Goal: Transaction & Acquisition: Purchase product/service

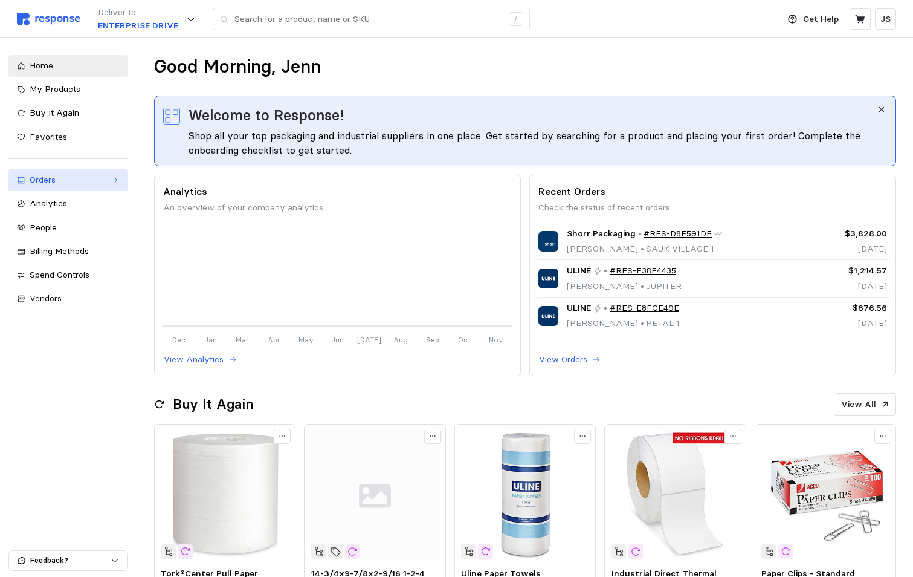
click at [66, 176] on div "Orders" at bounding box center [68, 179] width 77 height 13
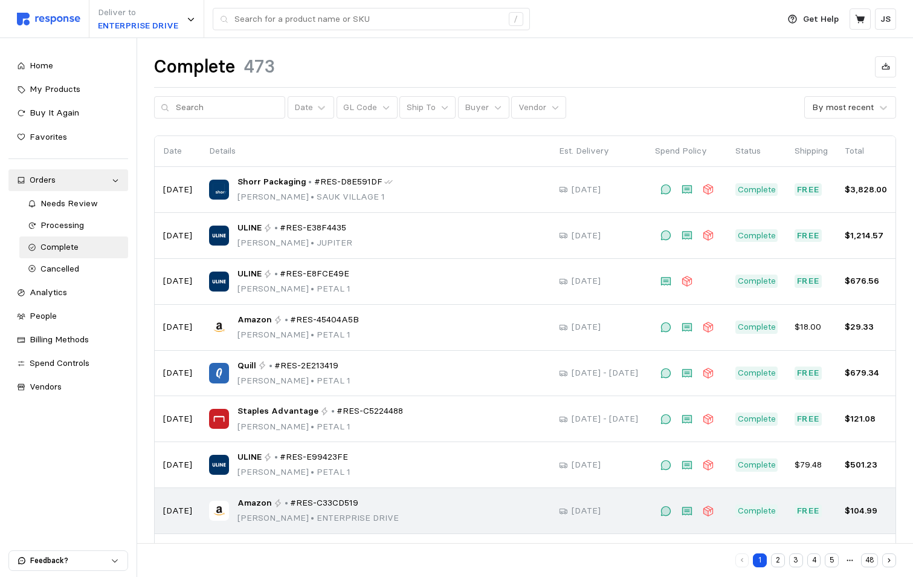
click at [560, 510] on icon at bounding box center [564, 510] width 8 height 5
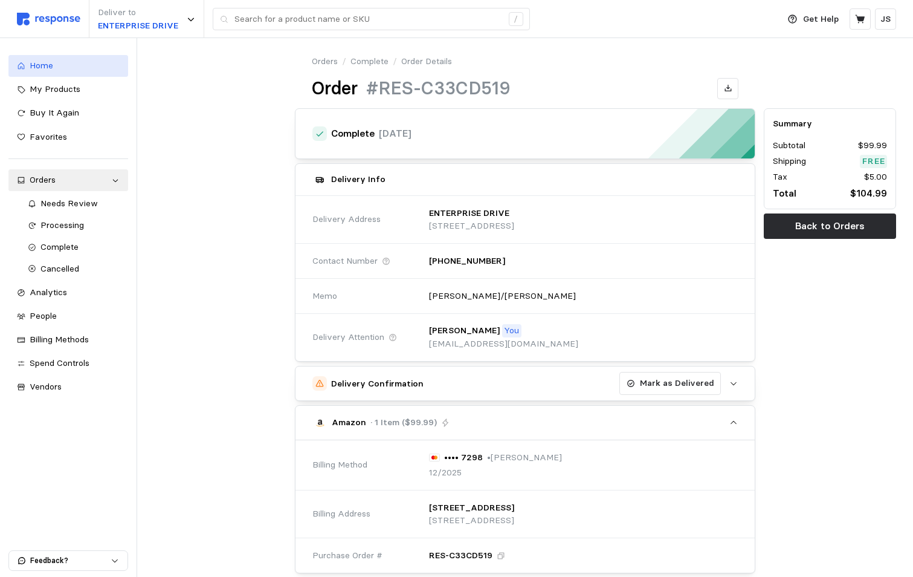
click at [31, 68] on span "Home" at bounding box center [42, 65] width 24 height 11
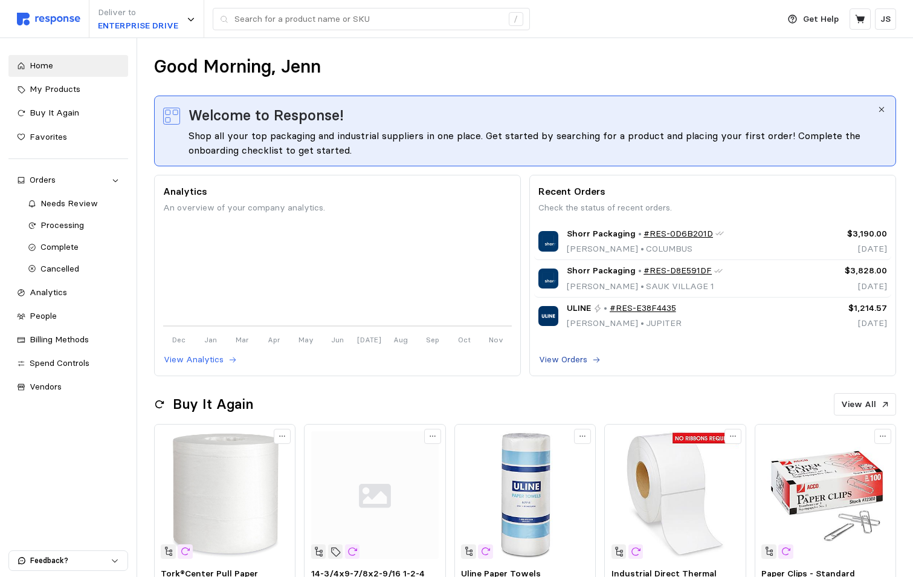
click at [555, 360] on p "View Orders" at bounding box center [563, 359] width 48 height 13
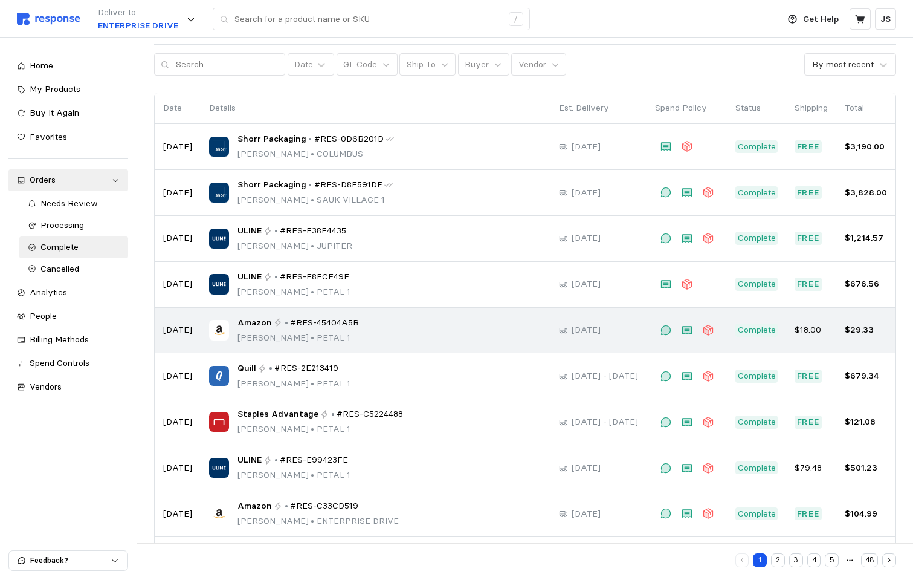
scroll to position [100, 0]
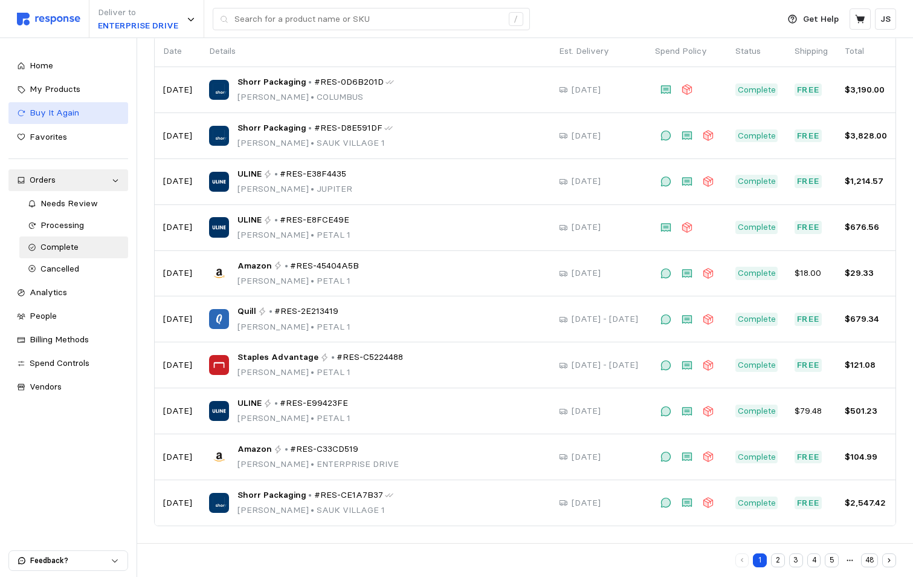
click at [47, 117] on span "Buy It Again" at bounding box center [55, 112] width 50 height 11
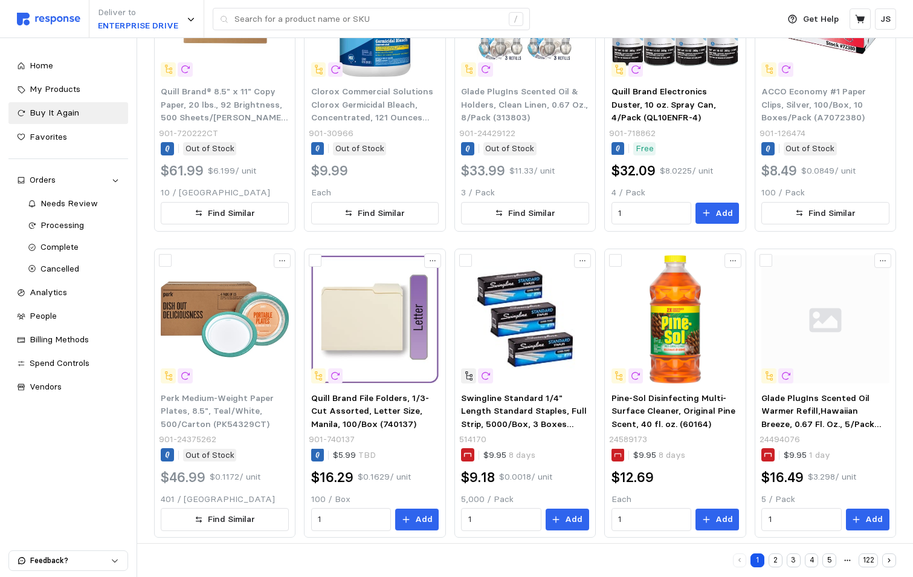
scroll to position [511, 0]
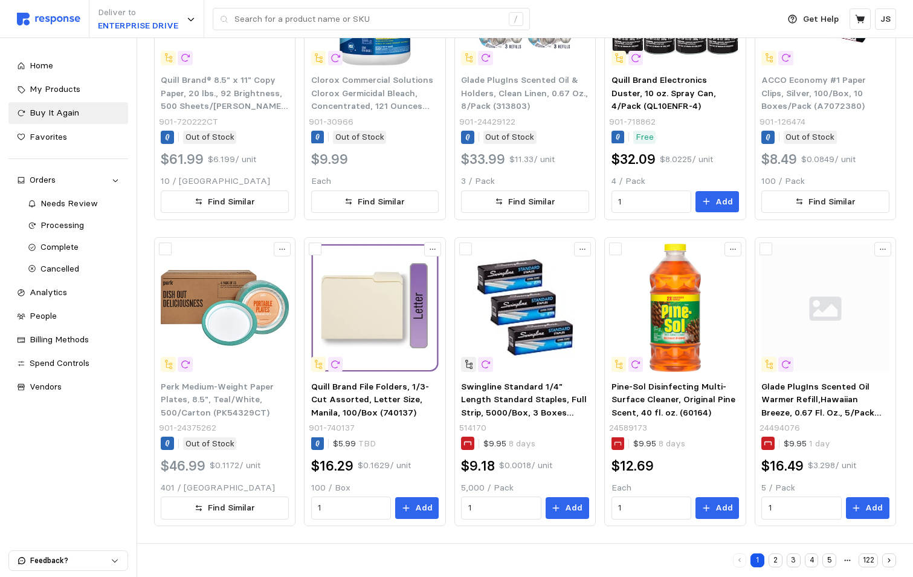
click at [775, 559] on button "2" at bounding box center [776, 560] width 14 height 14
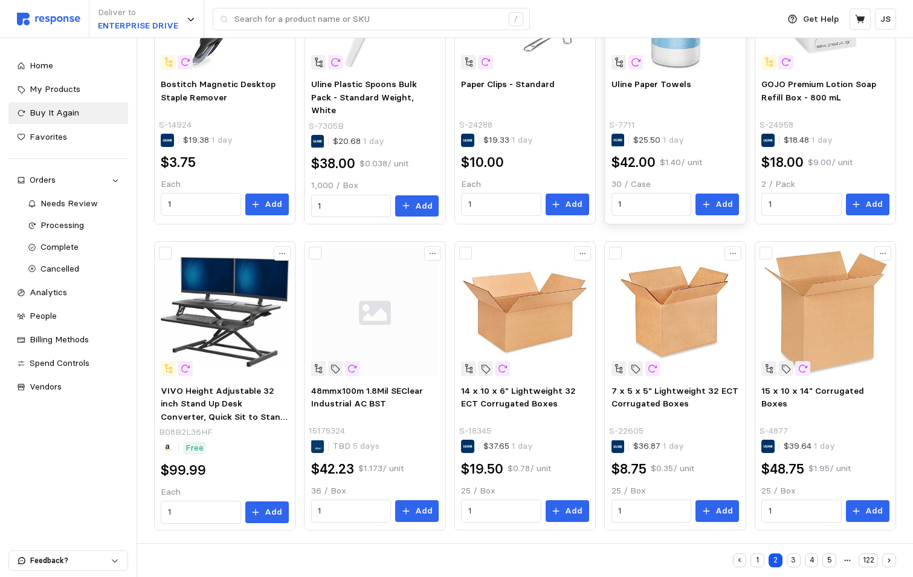
scroll to position [510, 0]
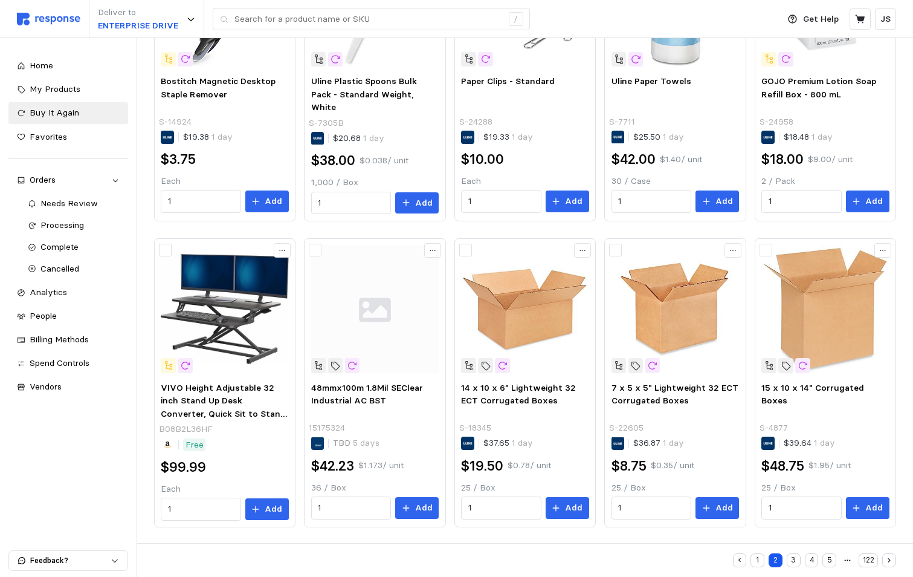
click at [792, 561] on button "3" at bounding box center [794, 560] width 14 height 14
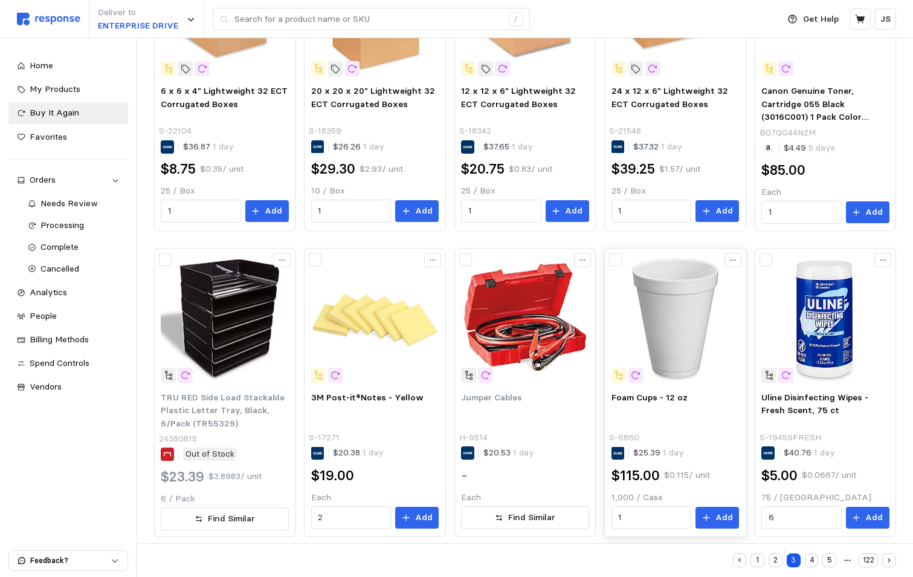
scroll to position [510, 0]
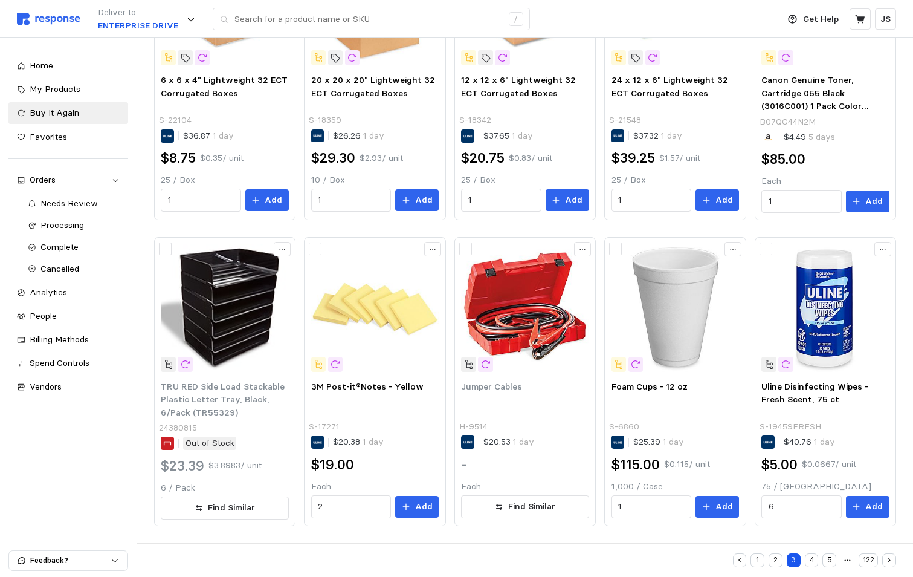
click at [810, 560] on button "4" at bounding box center [812, 560] width 14 height 14
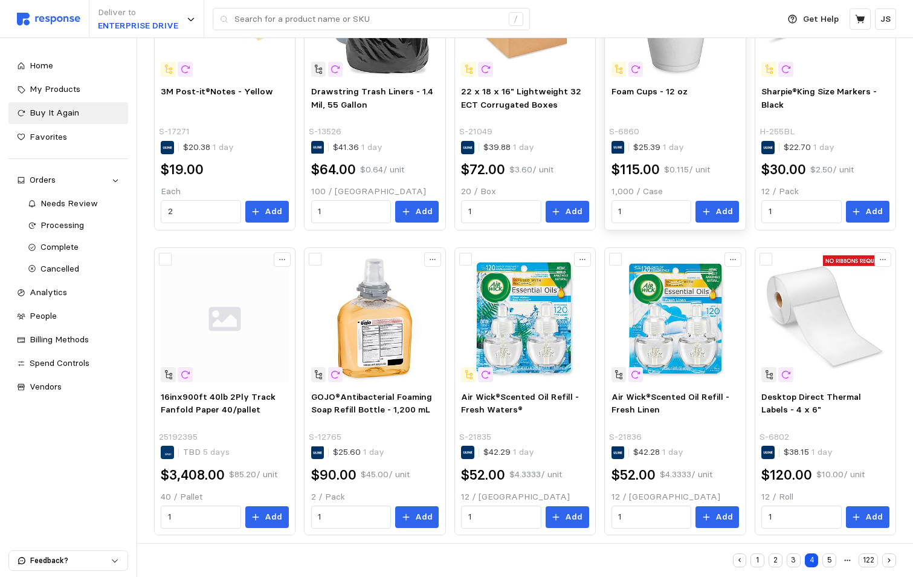
scroll to position [508, 0]
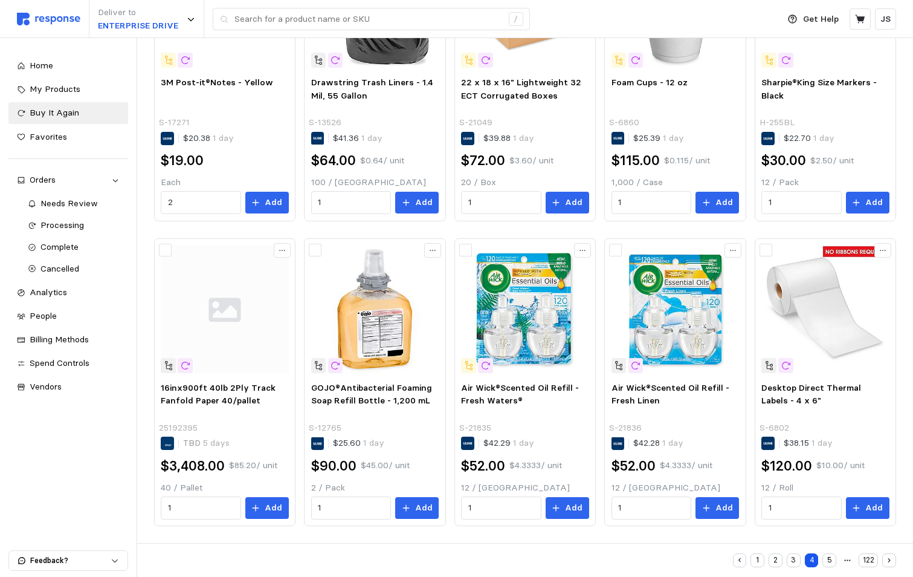
click at [826, 560] on button "5" at bounding box center [830, 560] width 14 height 14
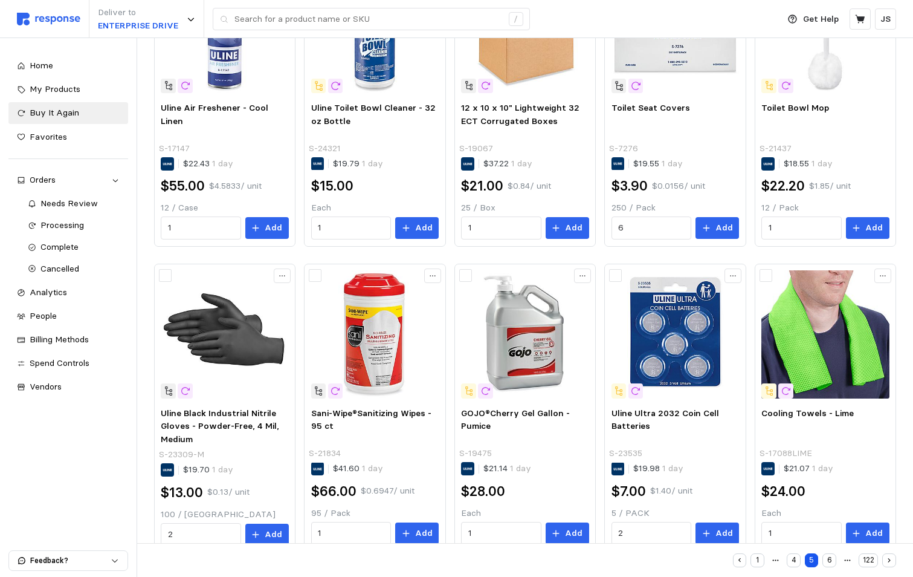
scroll to position [510, 0]
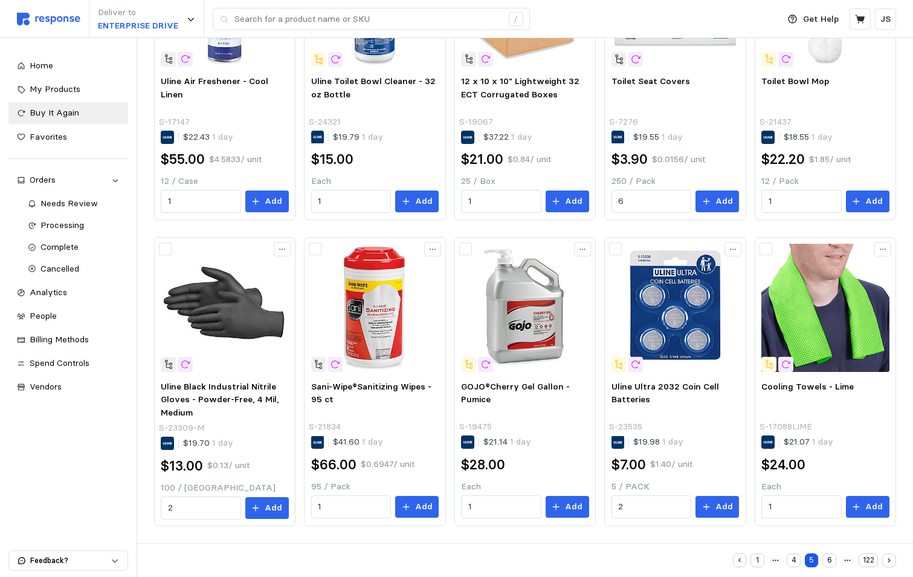
click at [827, 561] on button "6" at bounding box center [830, 560] width 14 height 14
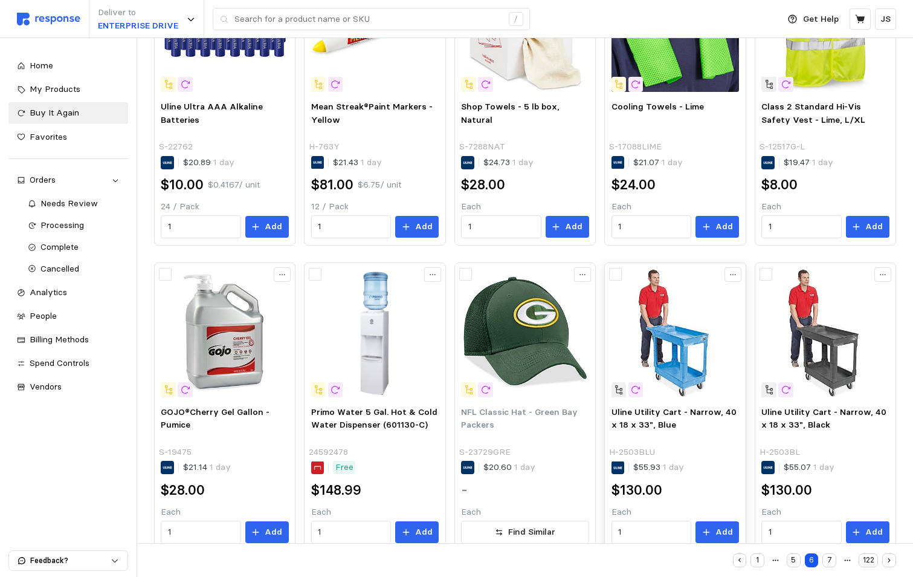
scroll to position [508, 0]
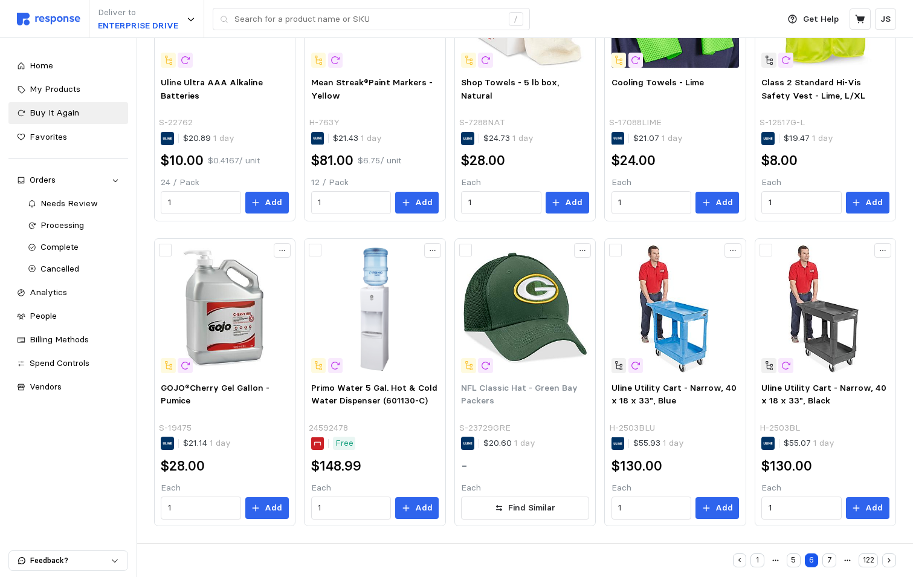
click at [828, 565] on button "7" at bounding box center [830, 560] width 14 height 14
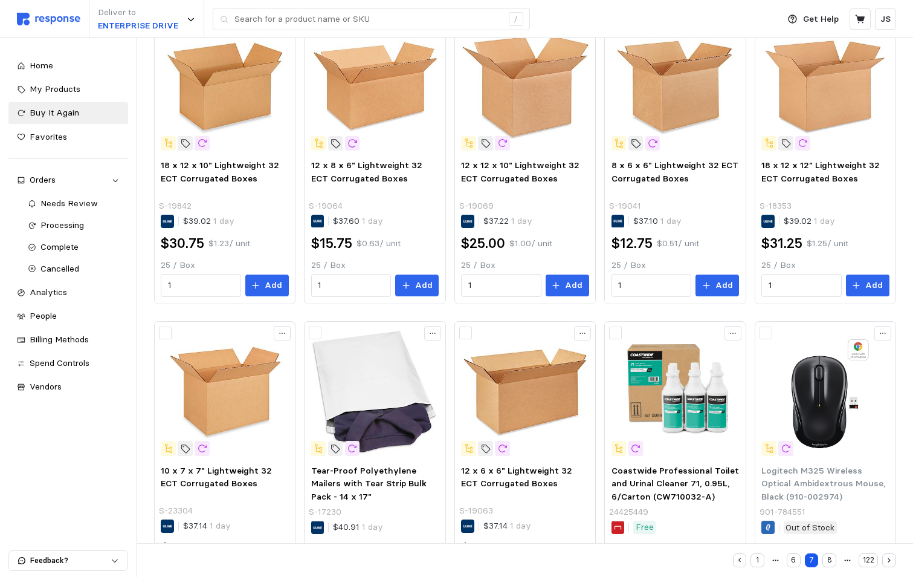
scroll to position [510, 0]
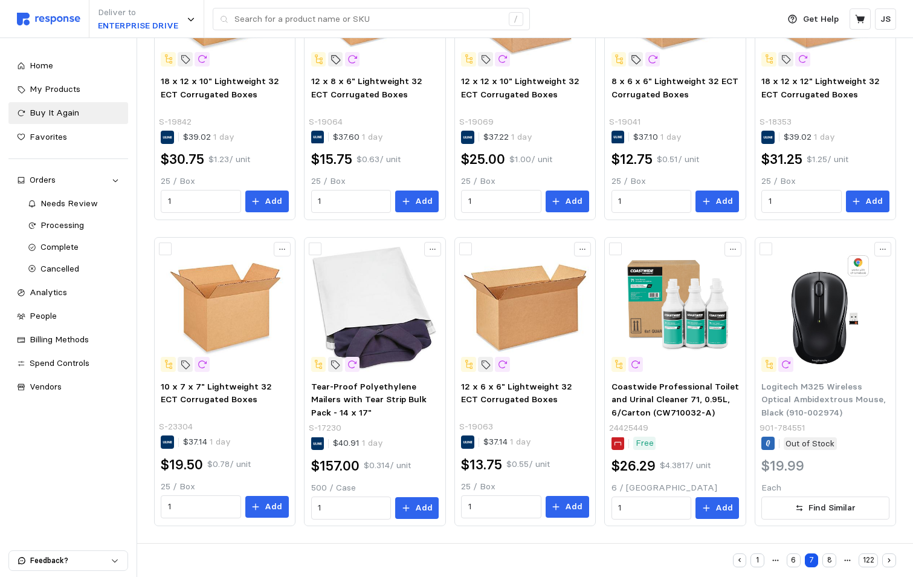
click at [827, 562] on button "8" at bounding box center [830, 560] width 14 height 14
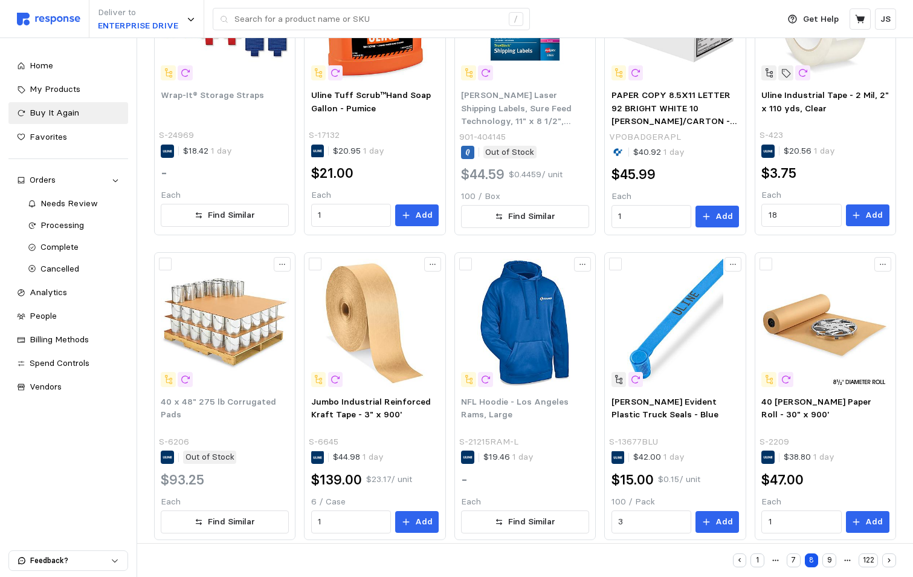
scroll to position [509, 0]
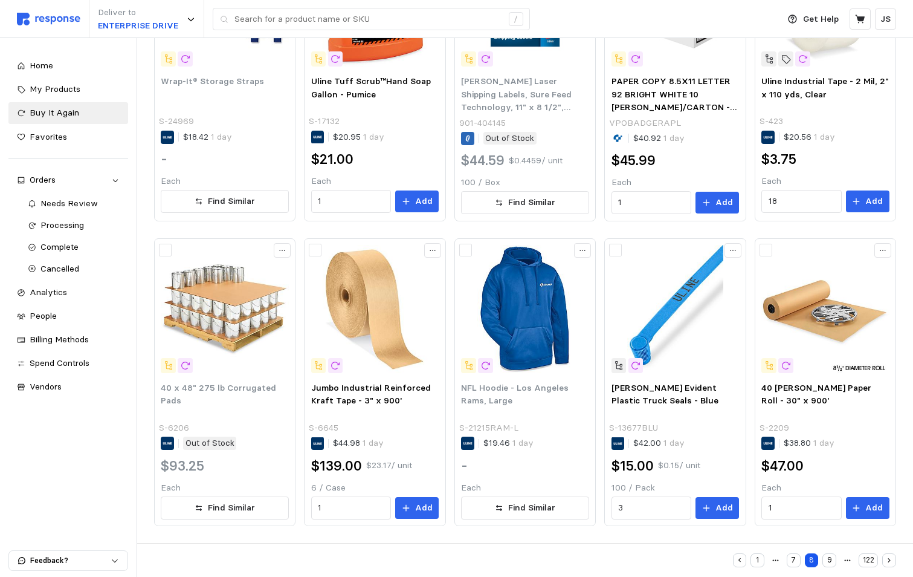
click at [831, 560] on button "9" at bounding box center [830, 560] width 14 height 14
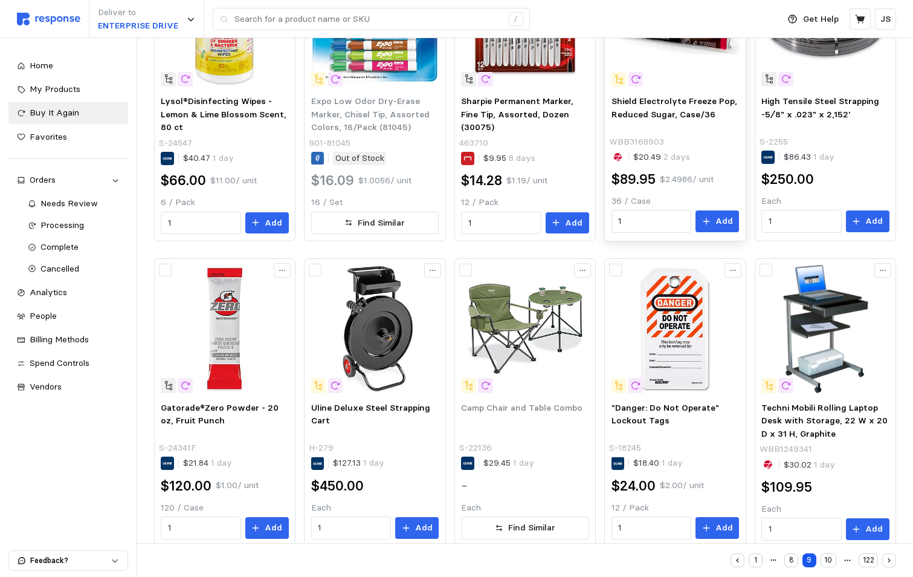
scroll to position [511, 0]
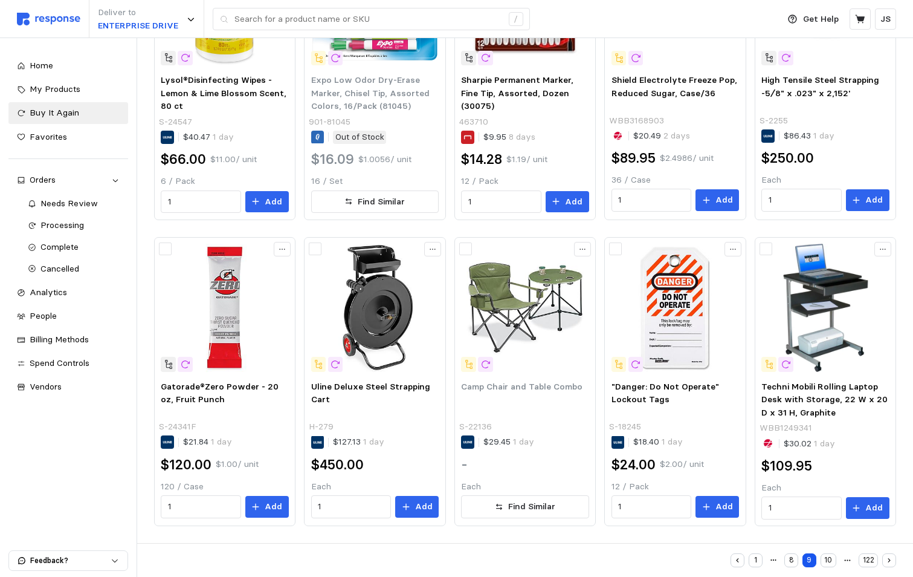
click at [829, 563] on button "10" at bounding box center [829, 560] width 16 height 14
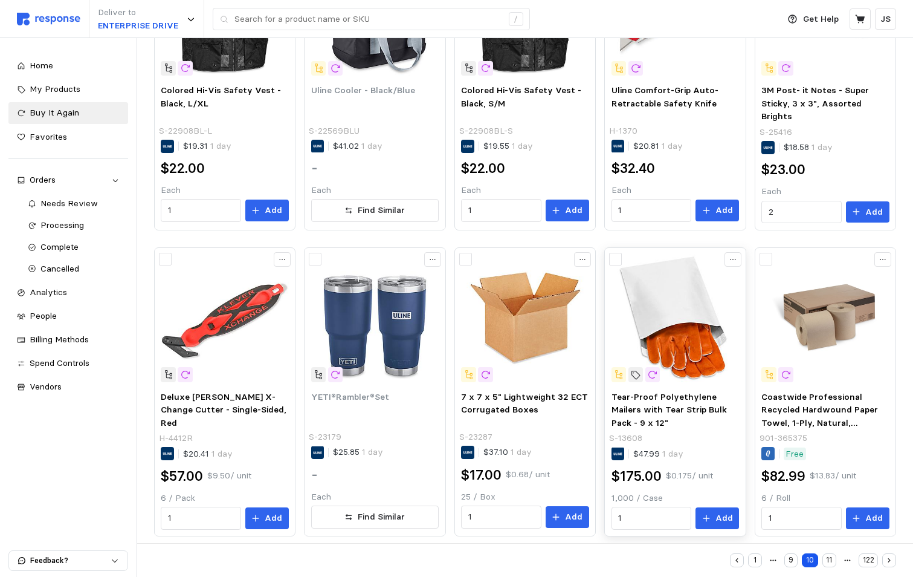
scroll to position [510, 0]
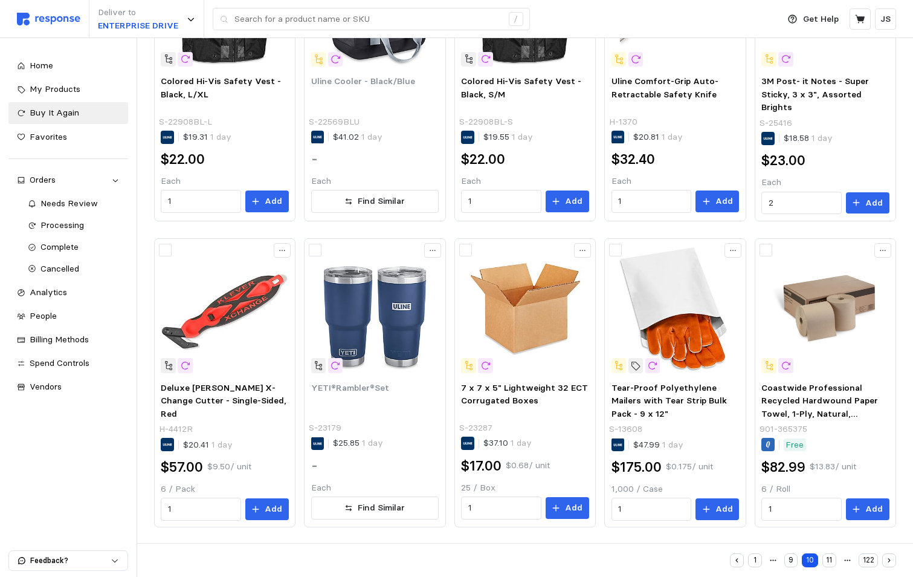
click at [826, 563] on button "11" at bounding box center [830, 560] width 14 height 14
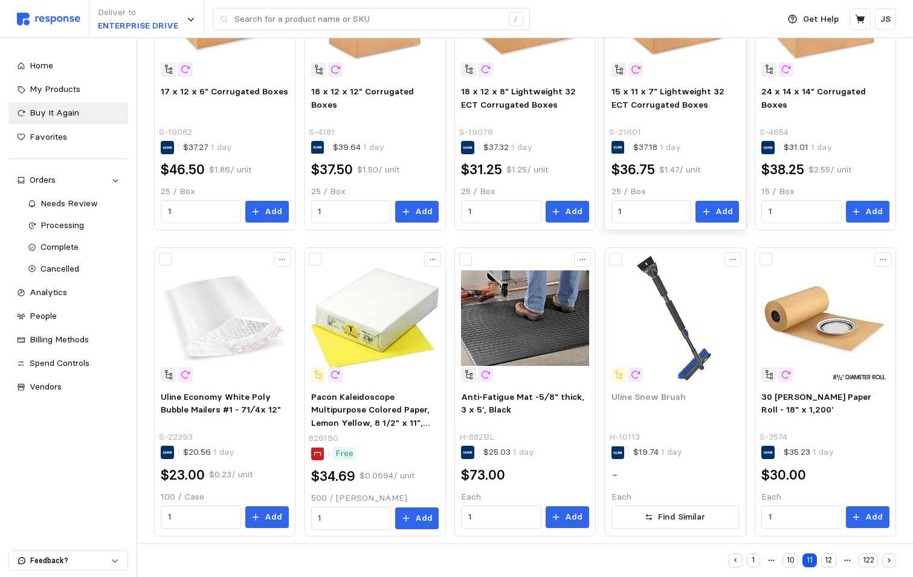
scroll to position [510, 0]
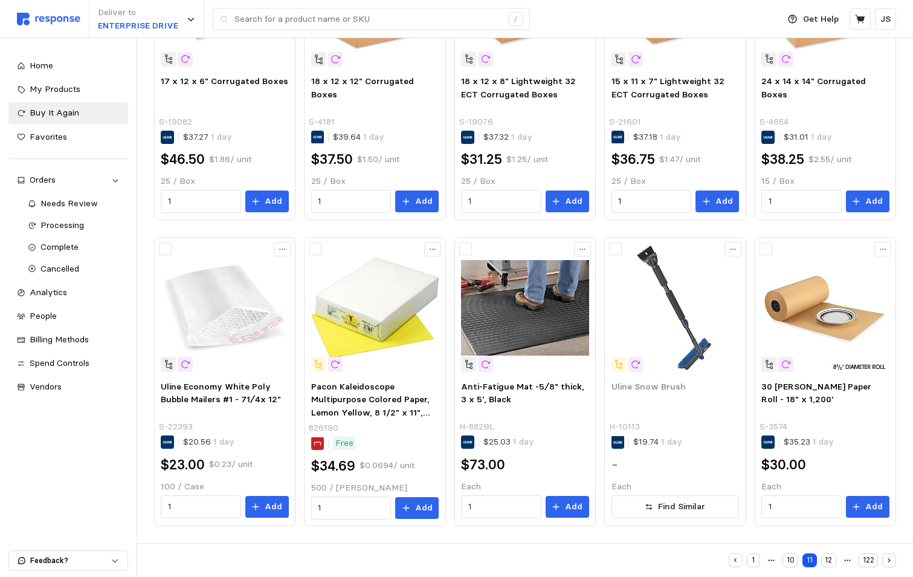
click at [826, 558] on button "12" at bounding box center [828, 560] width 15 height 14
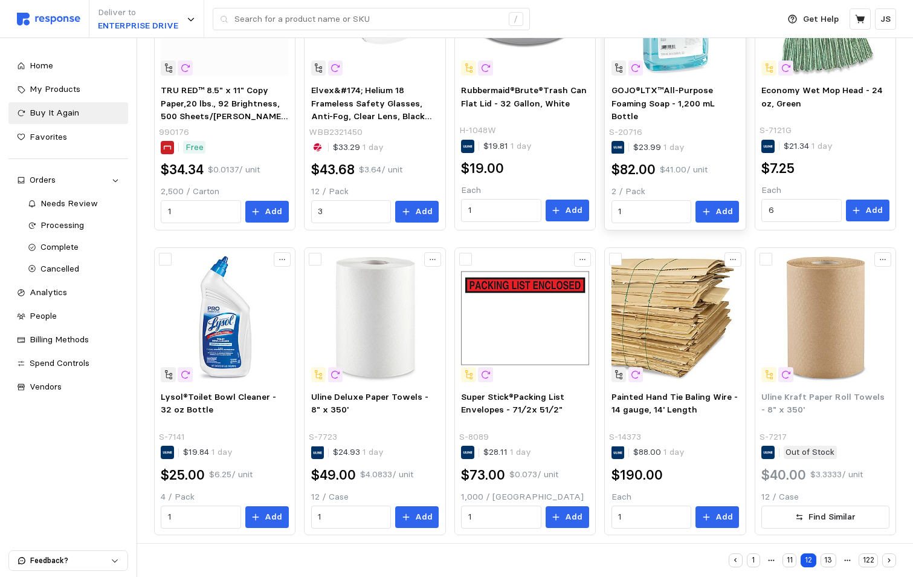
scroll to position [509, 0]
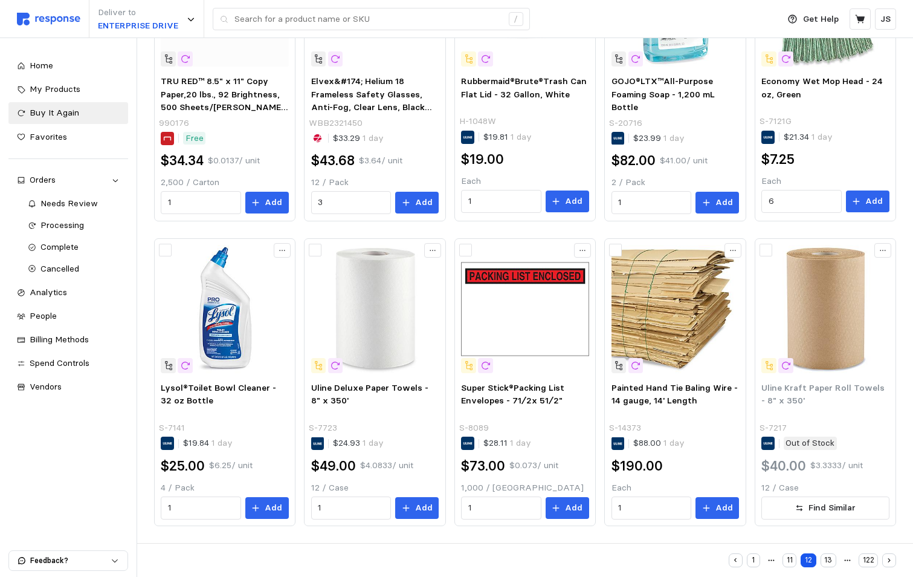
click at [825, 563] on button "13" at bounding box center [829, 560] width 16 height 14
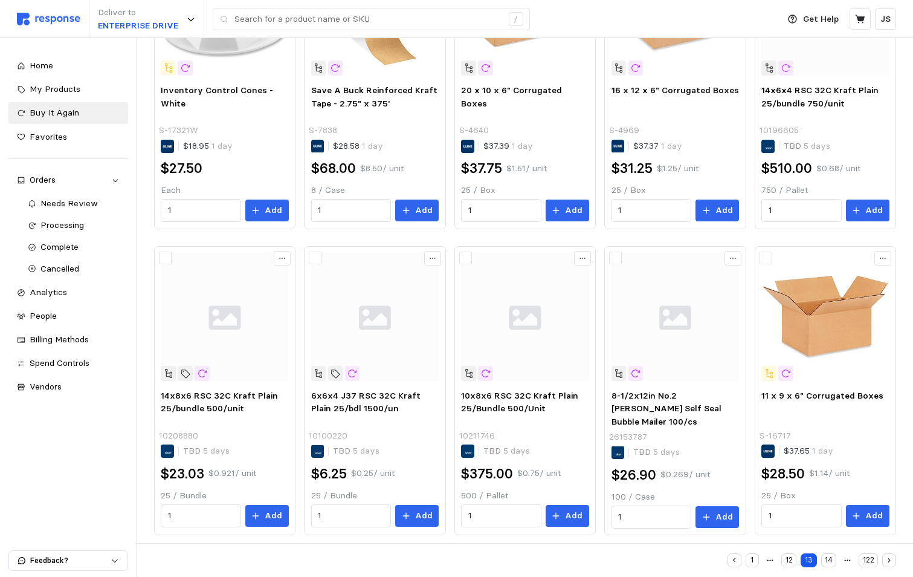
scroll to position [508, 0]
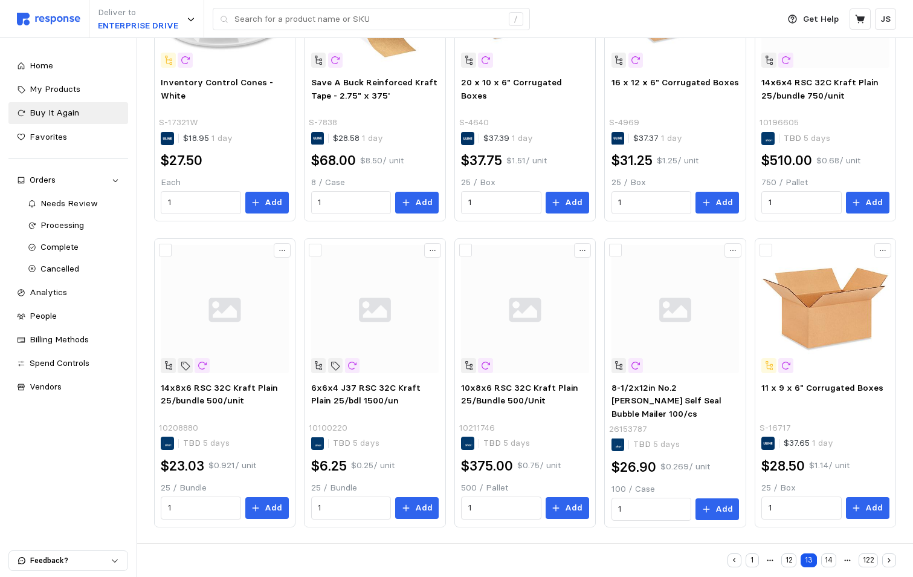
click at [828, 560] on button "14" at bounding box center [828, 560] width 15 height 14
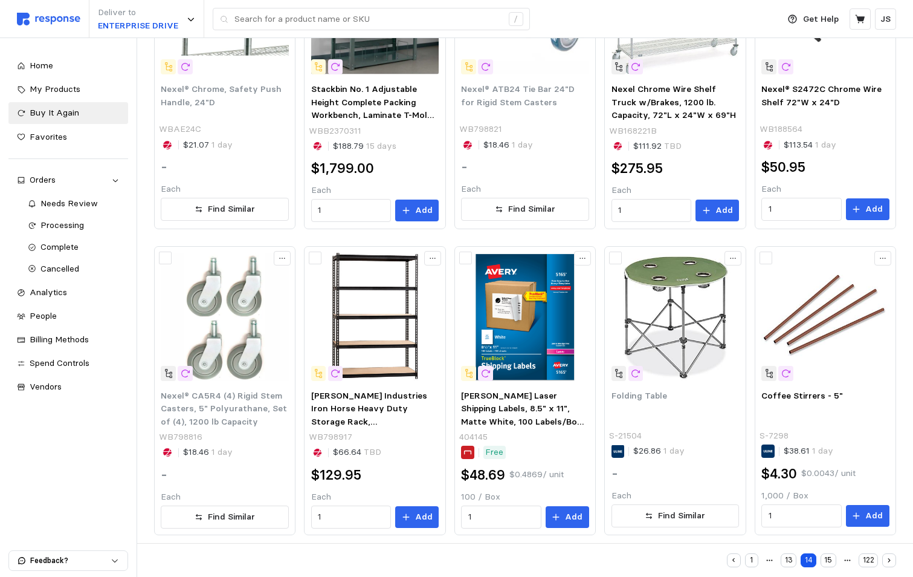
scroll to position [510, 0]
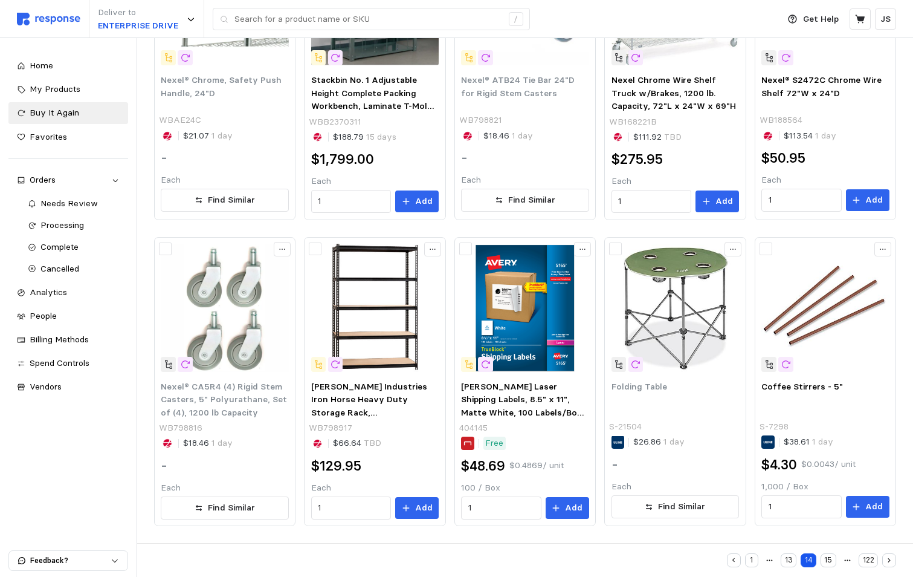
click at [824, 561] on button "15" at bounding box center [829, 560] width 16 height 14
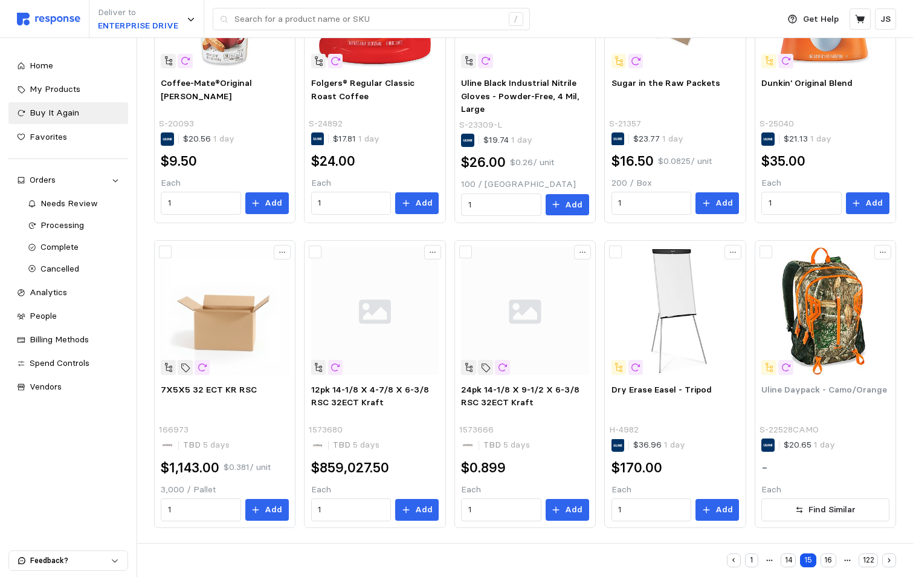
scroll to position [509, 0]
click at [830, 564] on button "16" at bounding box center [829, 560] width 16 height 14
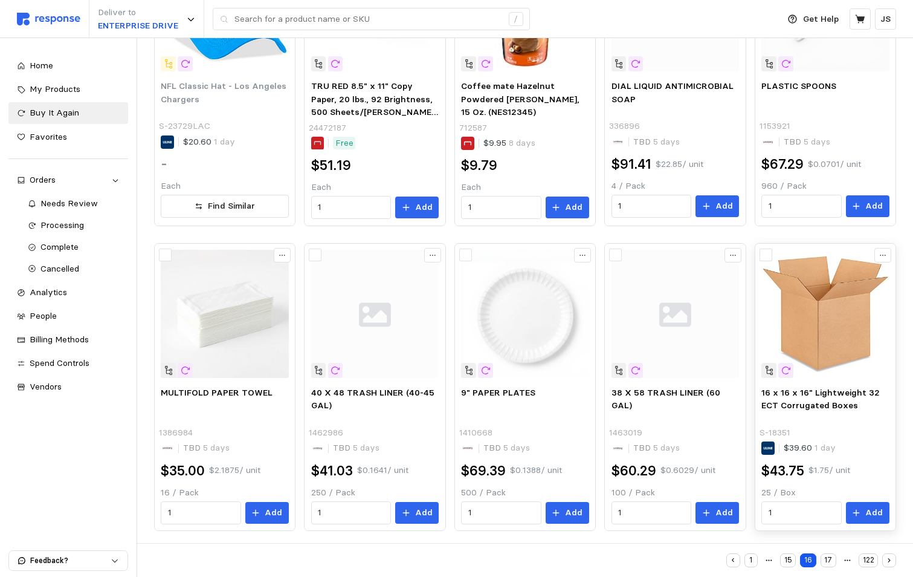
scroll to position [509, 0]
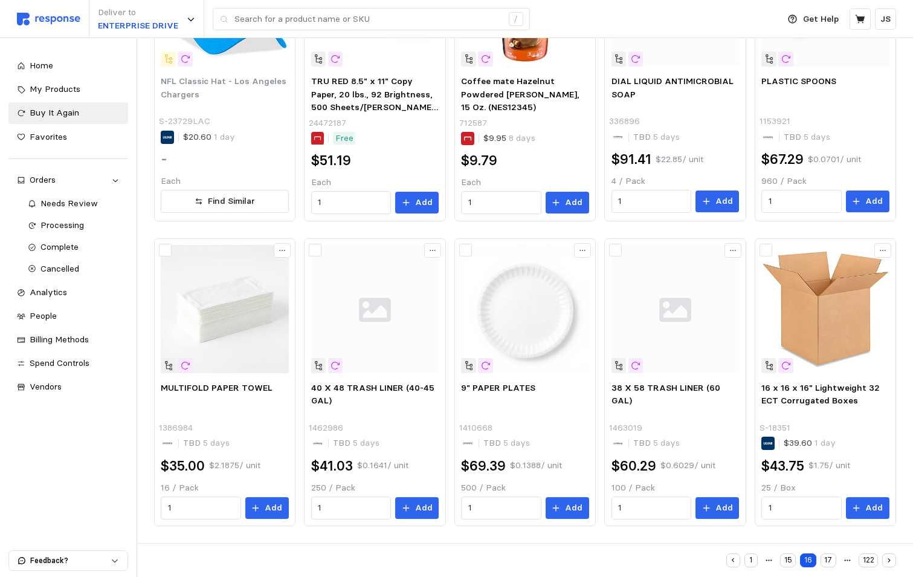
click at [825, 563] on button "17" at bounding box center [829, 560] width 16 height 14
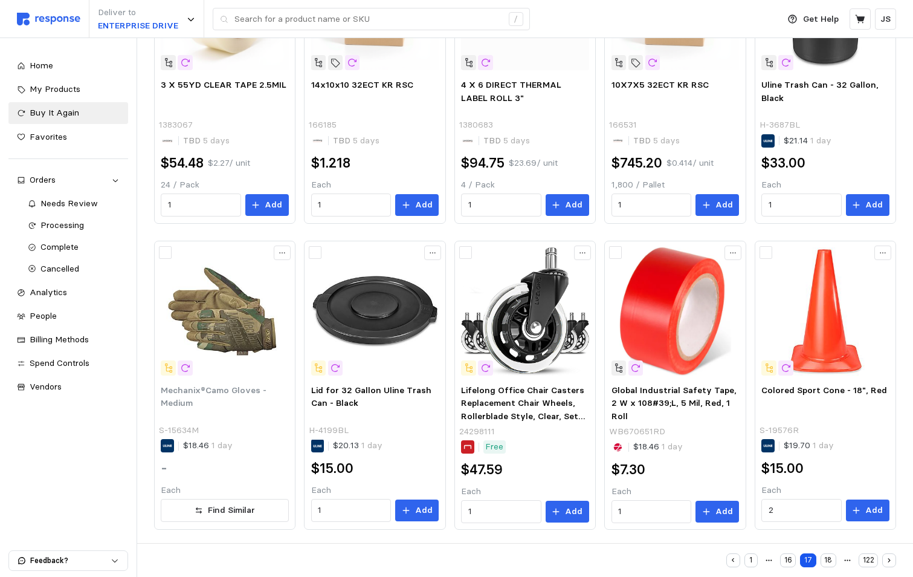
scroll to position [509, 0]
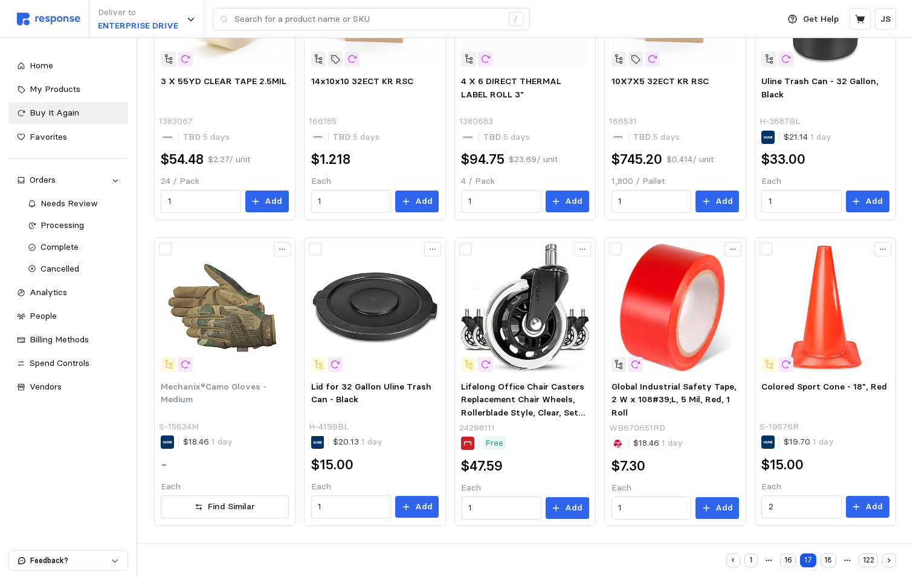
click at [829, 562] on button "18" at bounding box center [829, 560] width 16 height 14
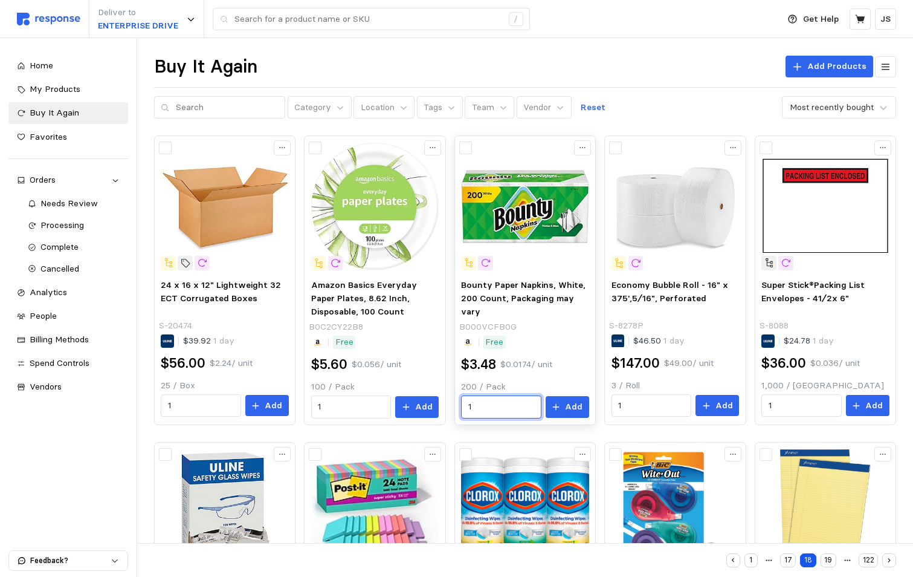
click at [480, 408] on input "1" at bounding box center [501, 407] width 66 height 22
type input "4"
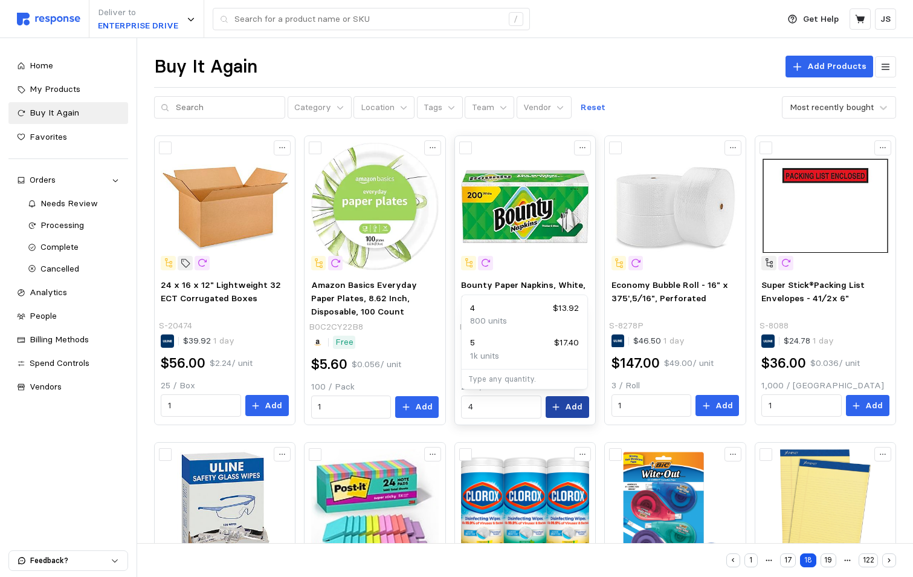
click at [557, 414] on button "Add" at bounding box center [568, 407] width 44 height 22
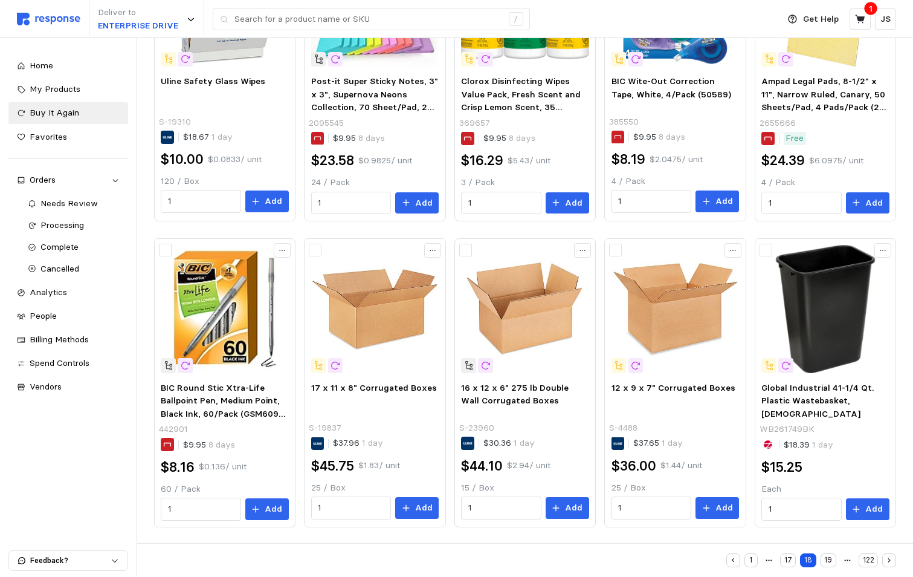
scroll to position [511, 0]
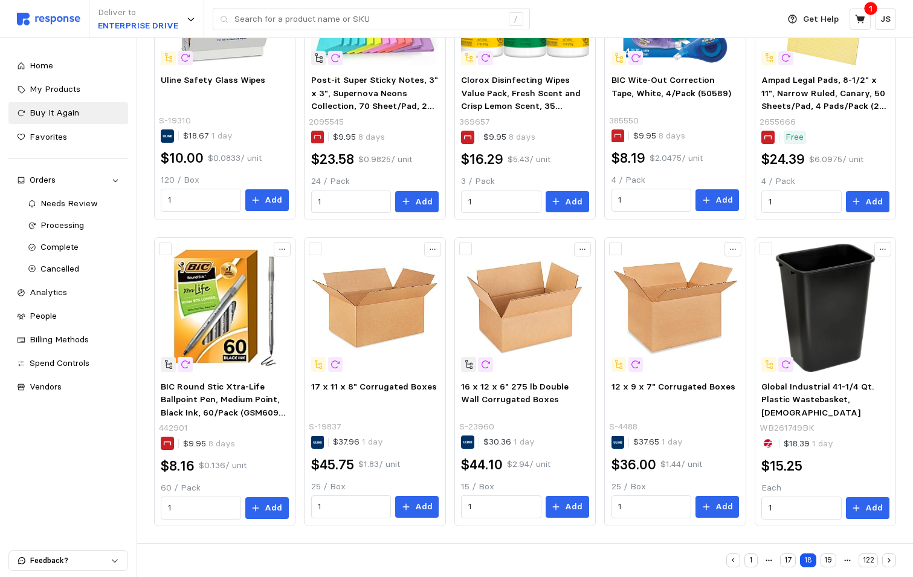
click at [830, 559] on button "19" at bounding box center [829, 560] width 16 height 14
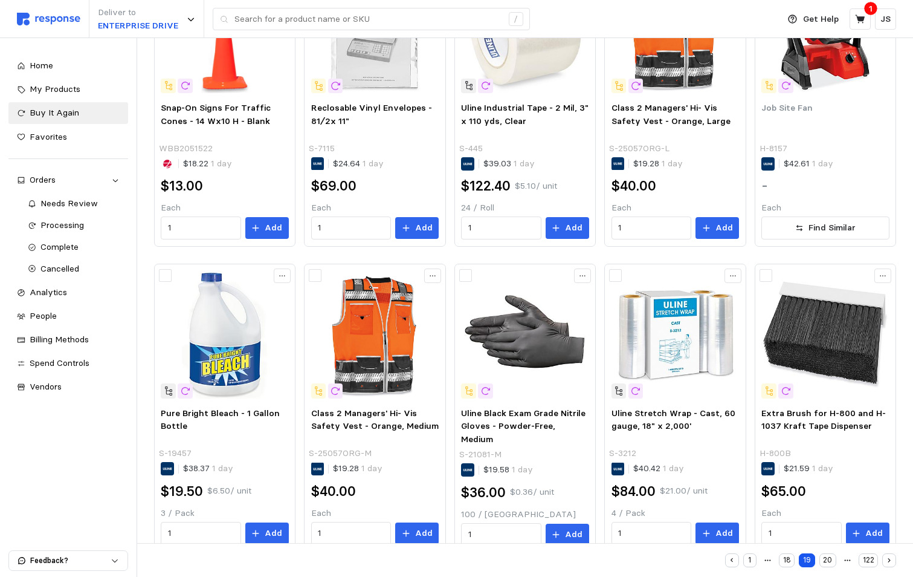
scroll to position [509, 0]
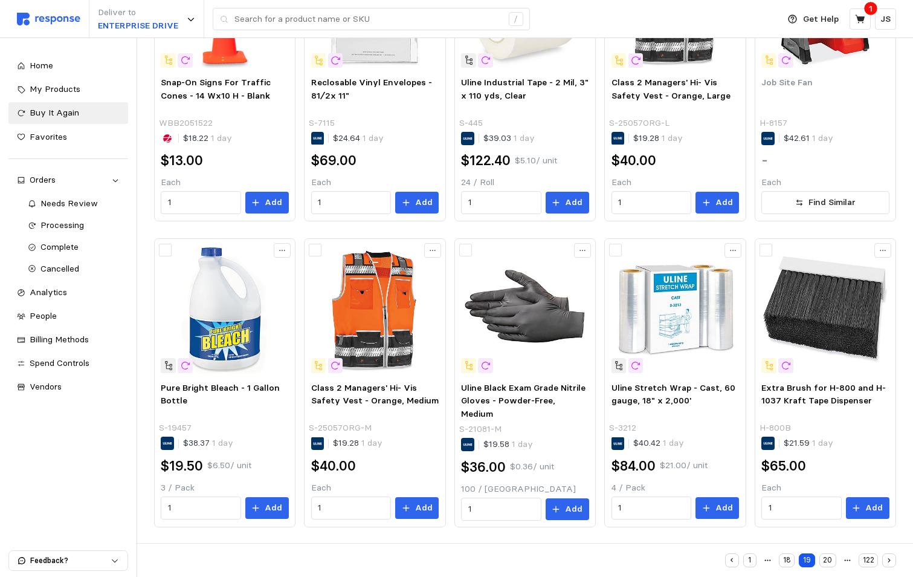
click at [830, 560] on button "20" at bounding box center [827, 560] width 17 height 14
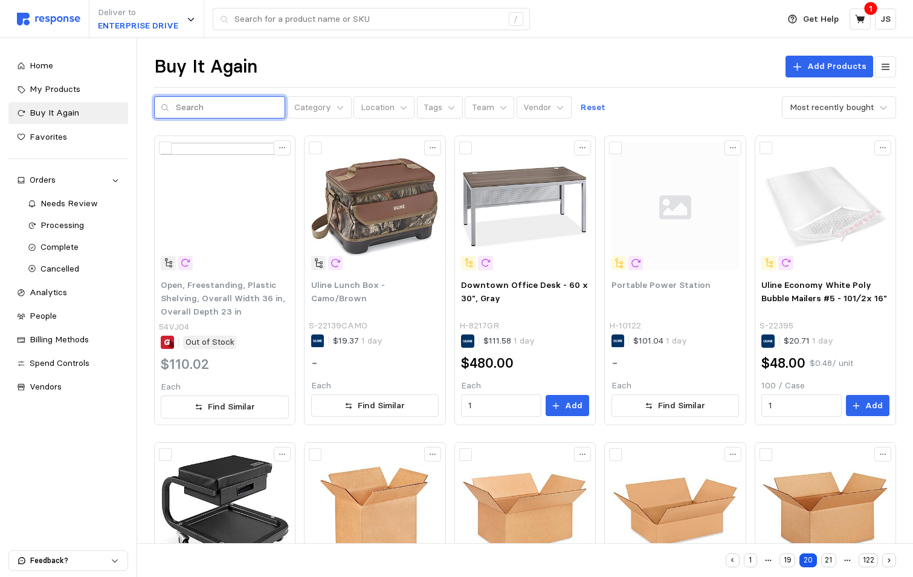
click at [190, 104] on input "text" at bounding box center [227, 108] width 103 height 22
type input "cups"
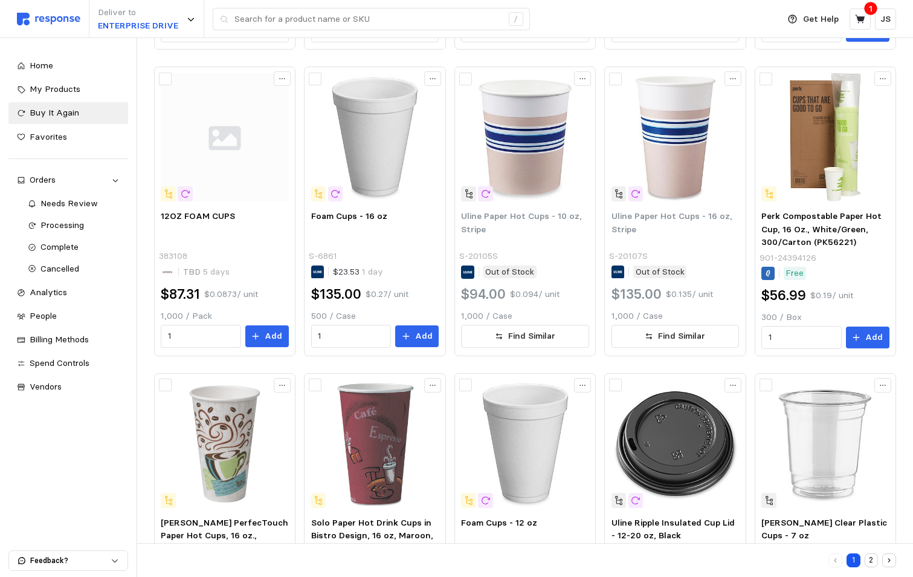
scroll to position [510, 0]
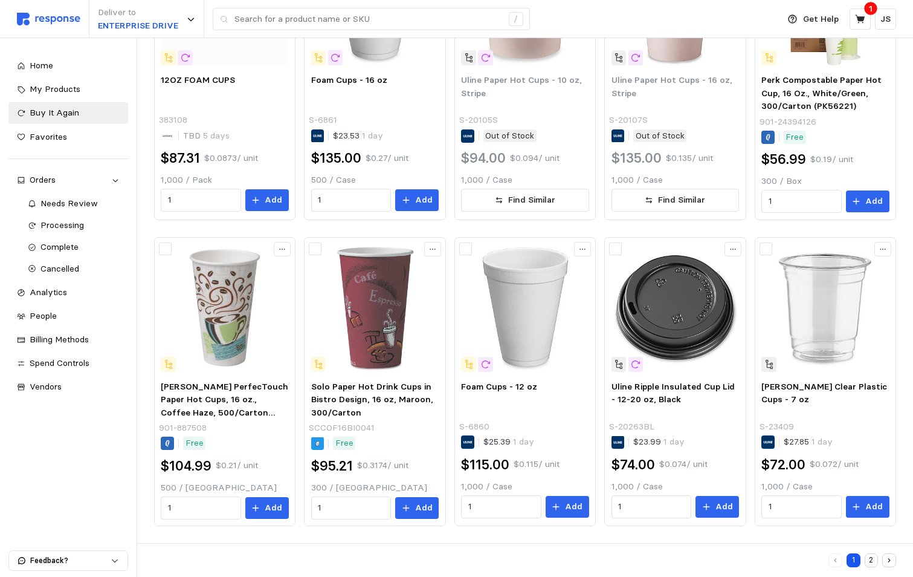
click at [871, 563] on button "2" at bounding box center [872, 560] width 14 height 14
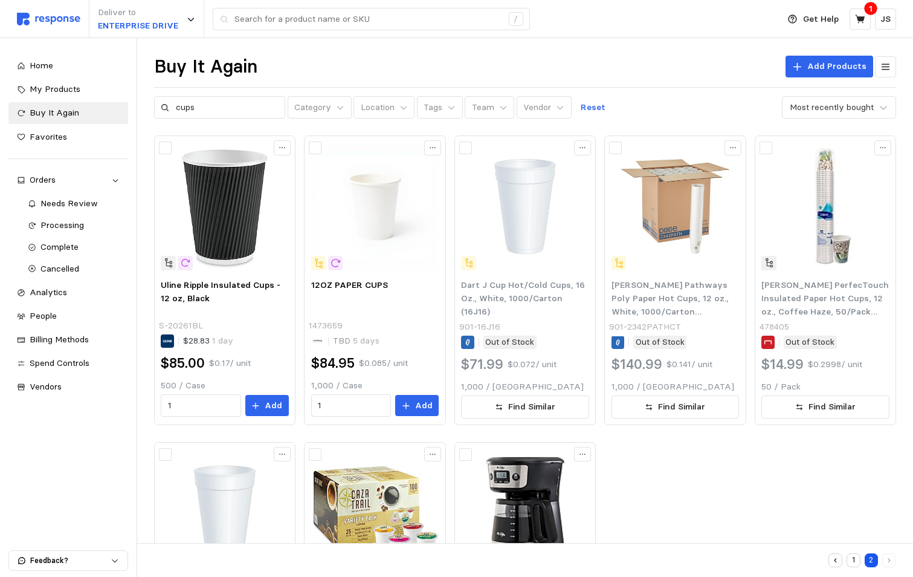
click at [853, 563] on button "1" at bounding box center [854, 560] width 14 height 14
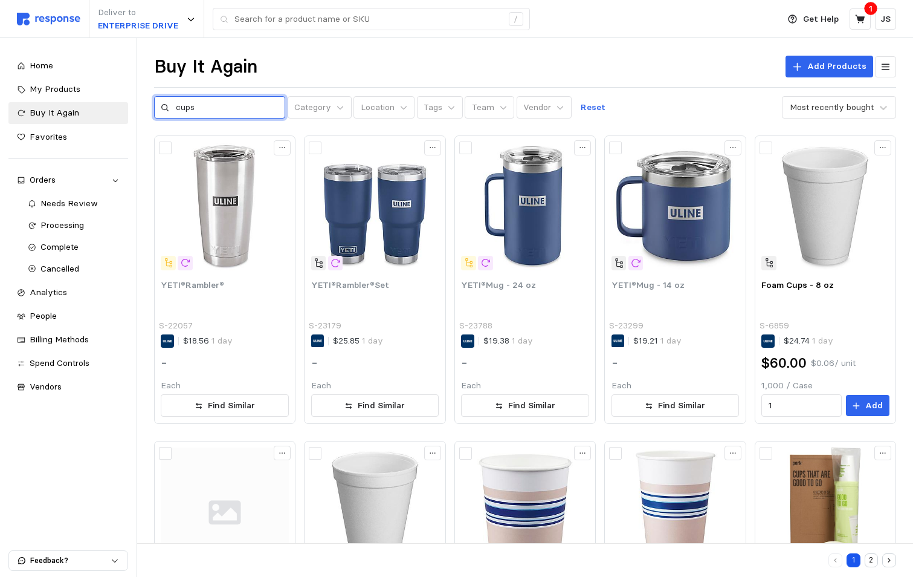
drag, startPoint x: 201, startPoint y: 108, endPoint x: 137, endPoint y: 108, distance: 64.1
click at [137, 108] on div "Deliver to ENTERPRISE DRIVE / Get Help 1 JS / Home My Products Buy It Again Fav…" at bounding box center [456, 543] width 913 height 1087
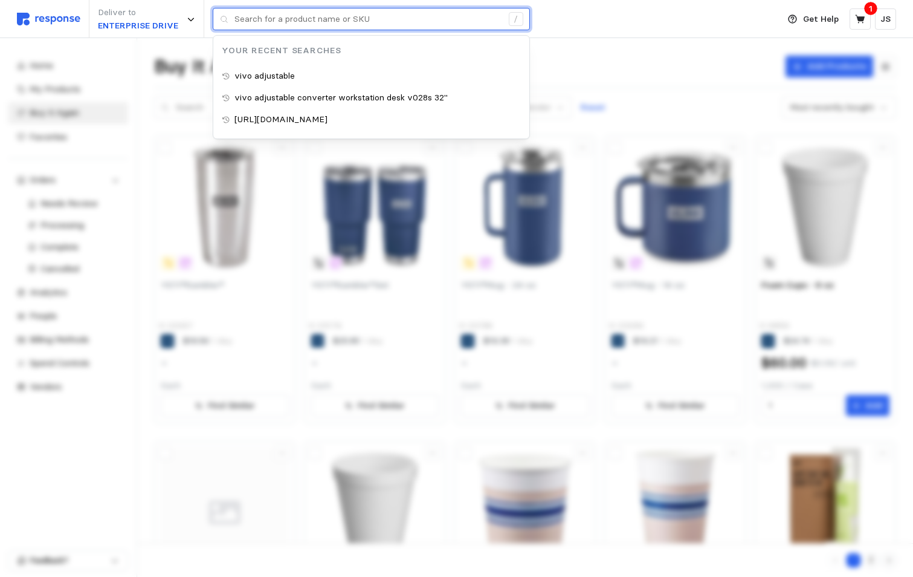
click at [386, 23] on input "text" at bounding box center [368, 19] width 268 height 22
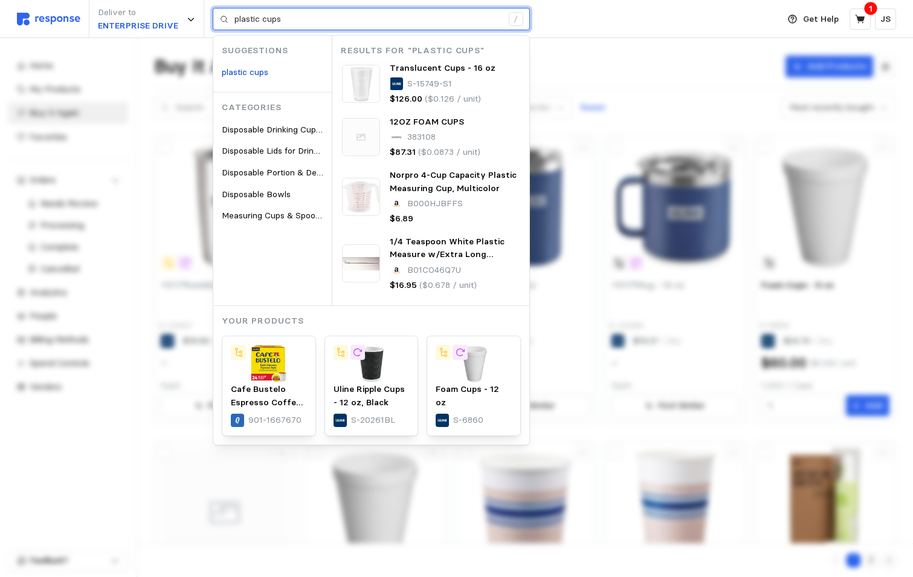
type input "plastic cups"
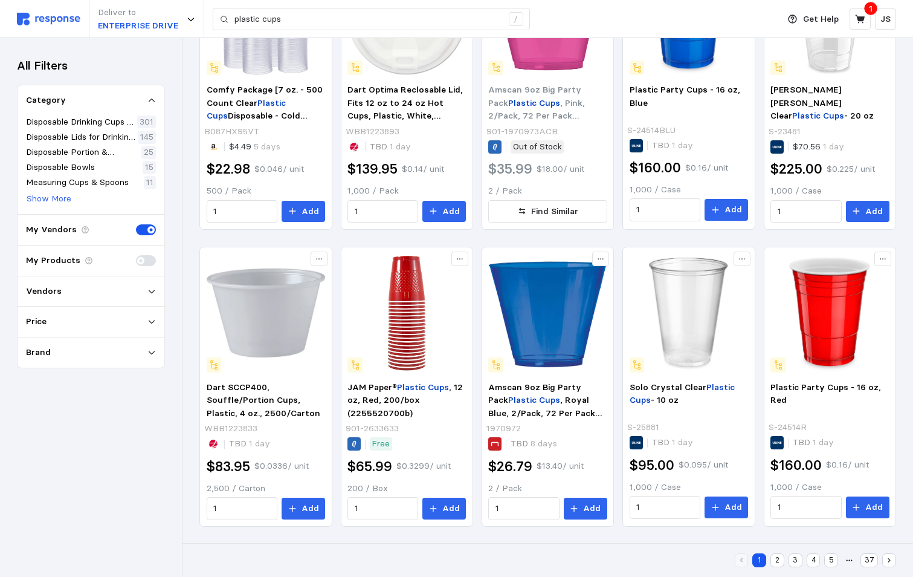
scroll to position [566, 0]
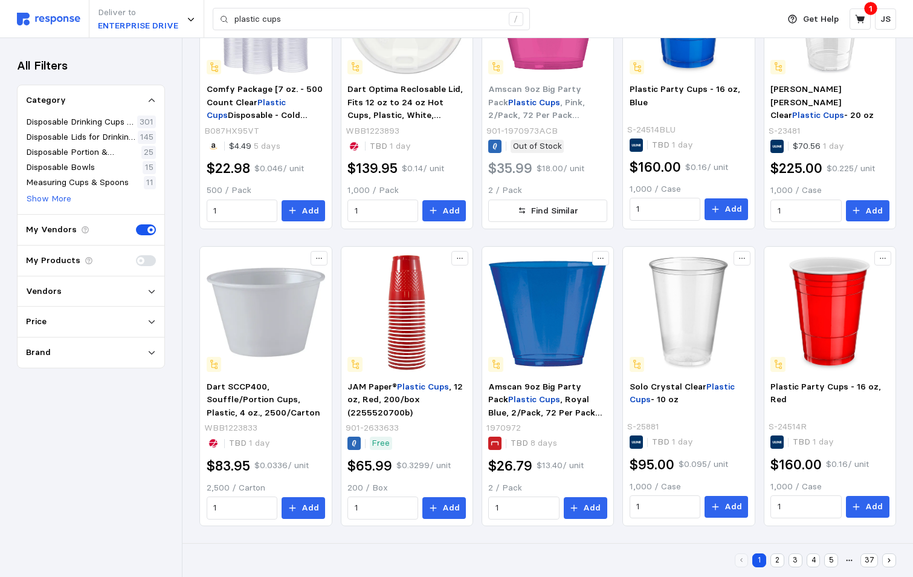
click at [778, 562] on button "2" at bounding box center [778, 560] width 14 height 14
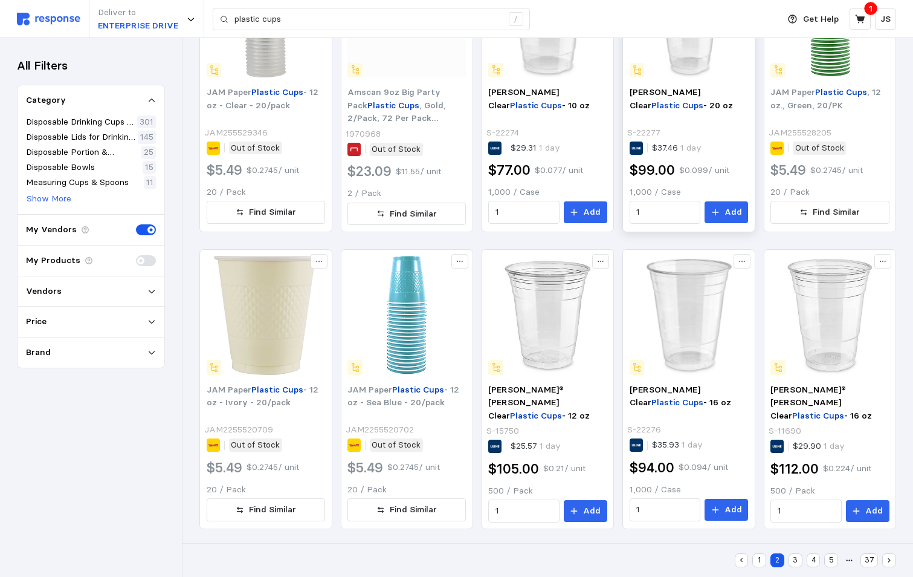
scroll to position [564, 0]
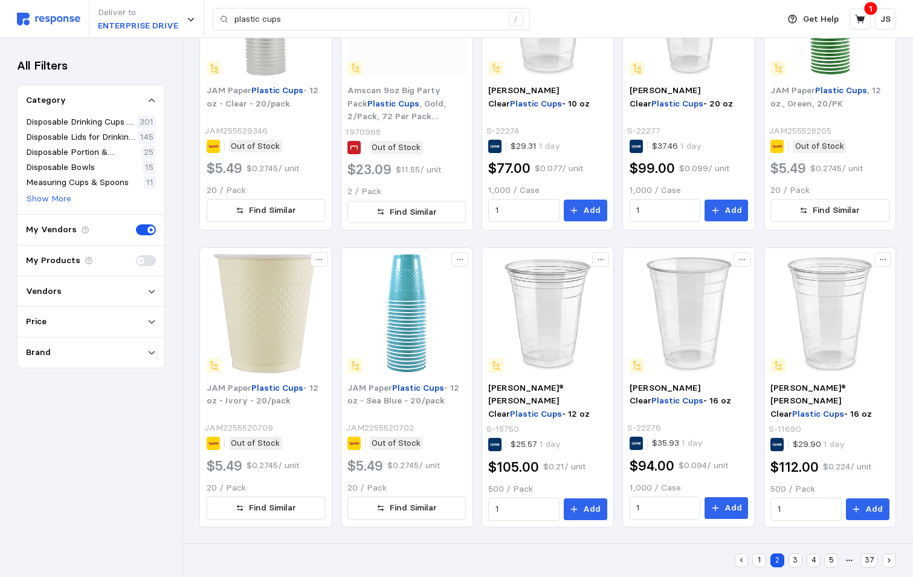
click at [154, 291] on icon at bounding box center [152, 291] width 6 height 4
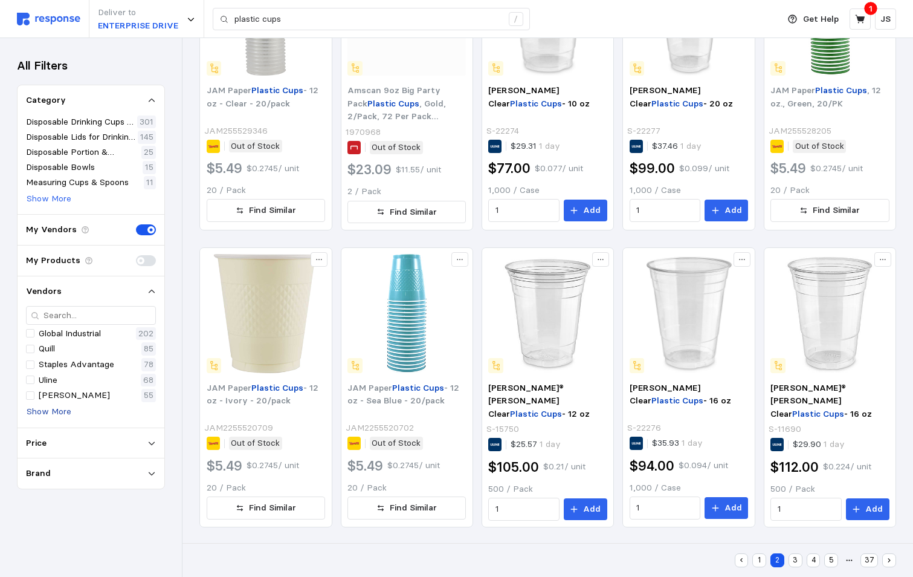
click at [61, 410] on p "Show More" at bounding box center [49, 411] width 45 height 13
click at [54, 443] on p "Amazon" at bounding box center [55, 441] width 33 height 13
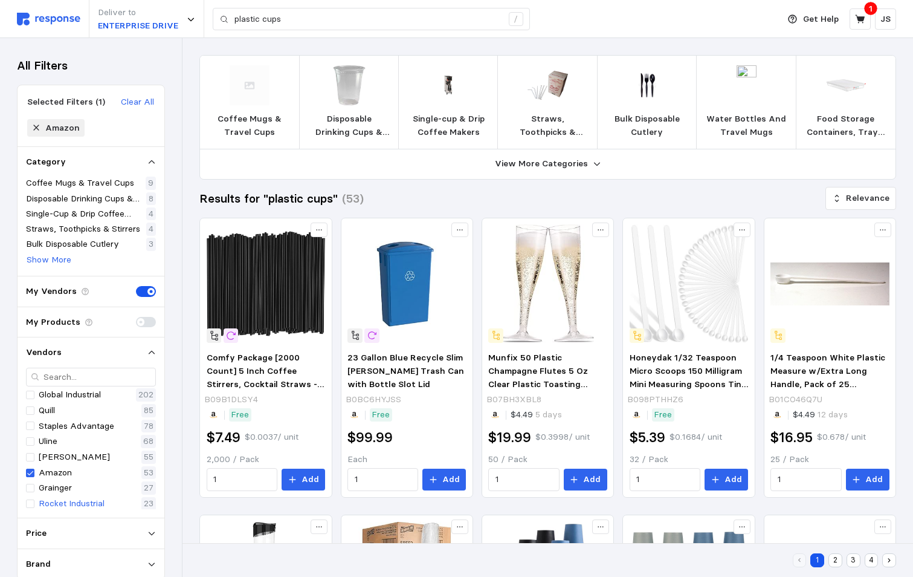
click at [357, 133] on p "Disposable Drinking Cups & Sleeves" at bounding box center [349, 125] width 80 height 26
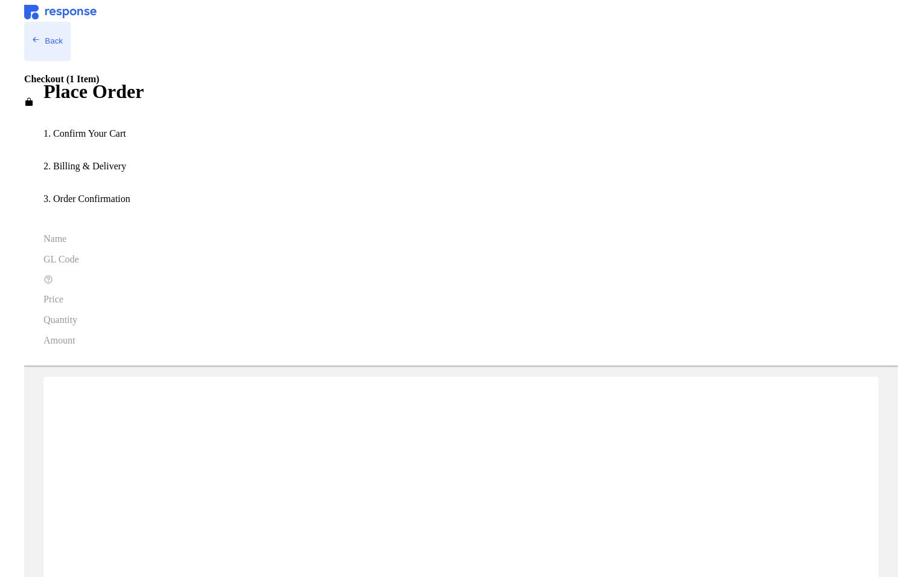
click at [63, 35] on p "Back" at bounding box center [54, 41] width 18 height 12
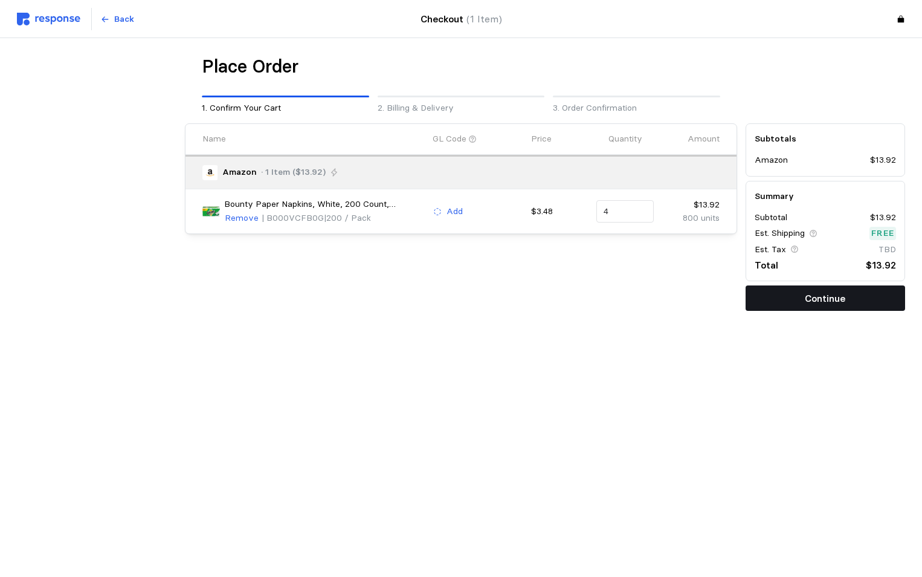
click at [795, 295] on button "Continue" at bounding box center [826, 297] width 160 height 25
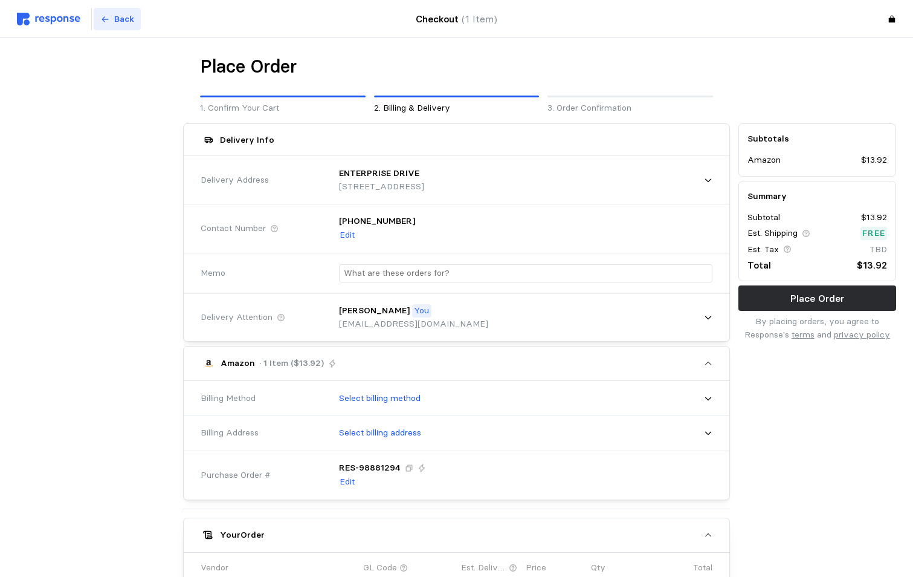
click at [121, 21] on p "Back" at bounding box center [124, 19] width 20 height 13
